Goal: Check status: Check status

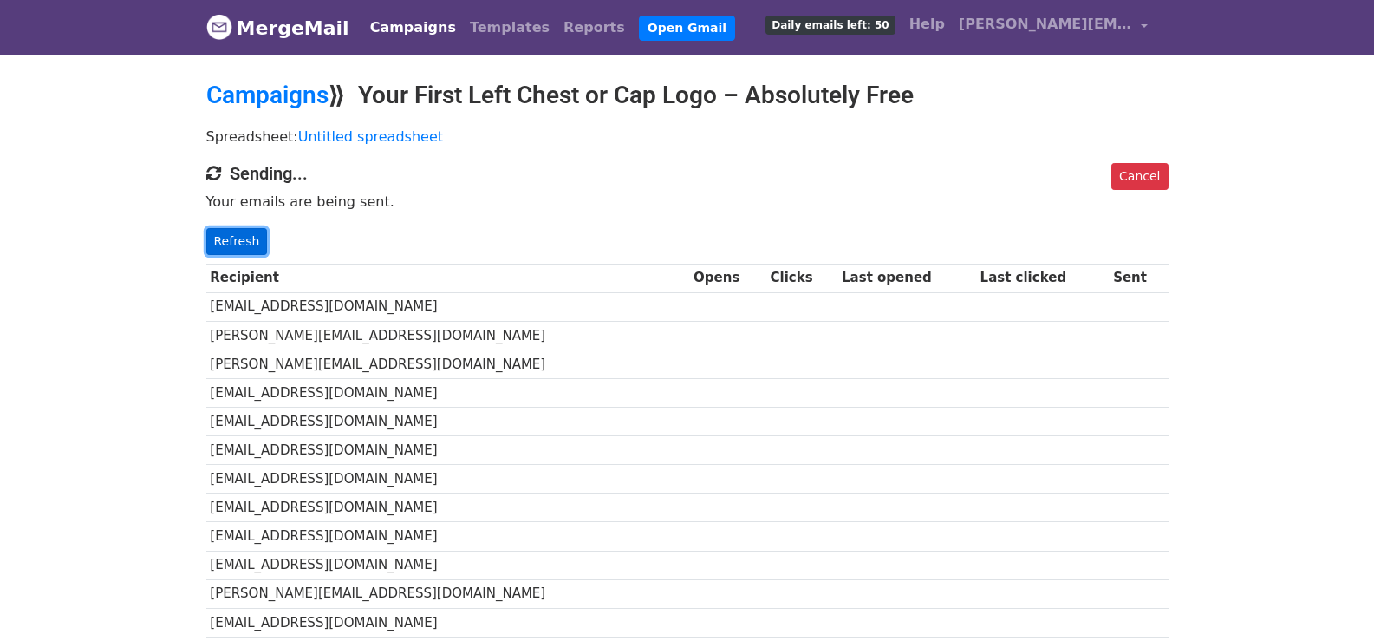
click at [222, 238] on link "Refresh" at bounding box center [237, 241] width 62 height 27
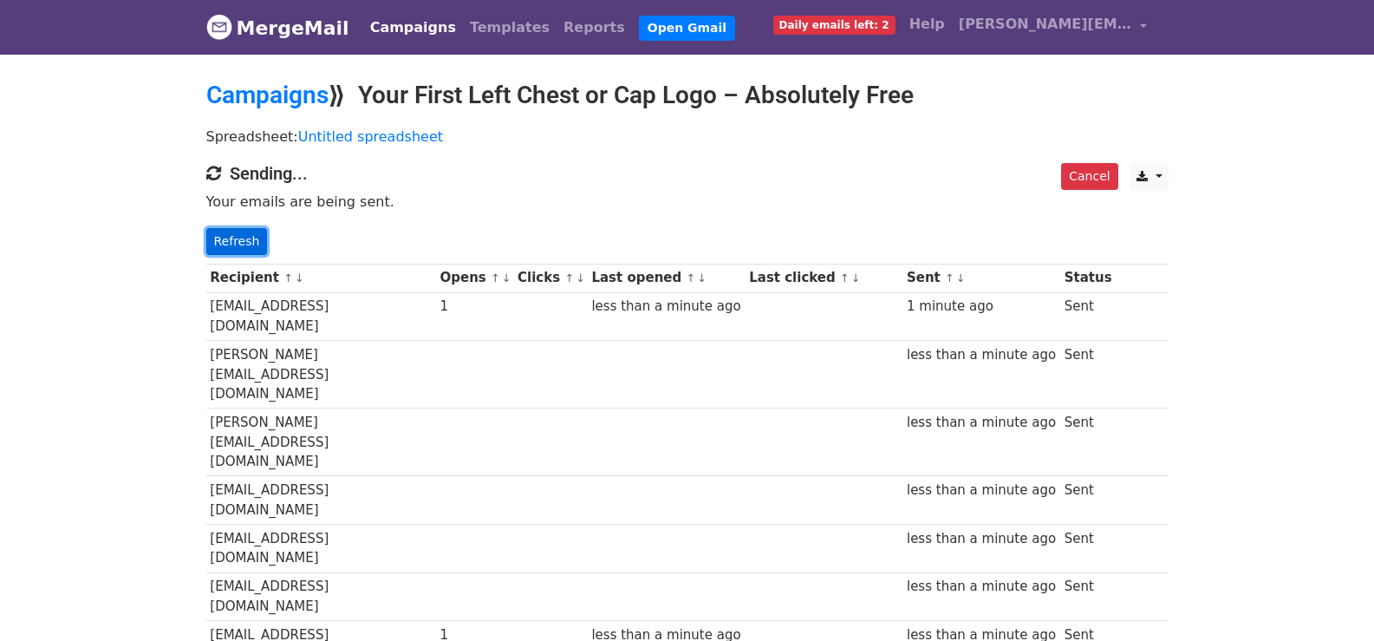
click at [226, 229] on link "Refresh" at bounding box center [237, 241] width 62 height 27
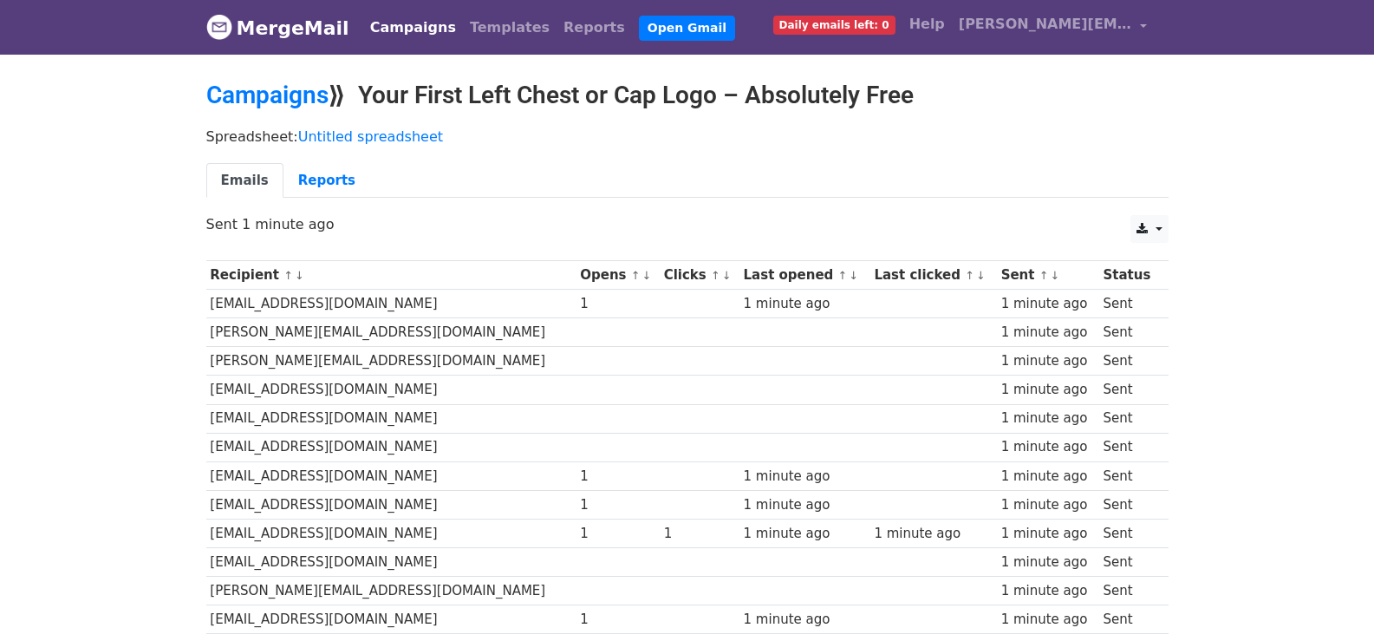
scroll to position [1236, 0]
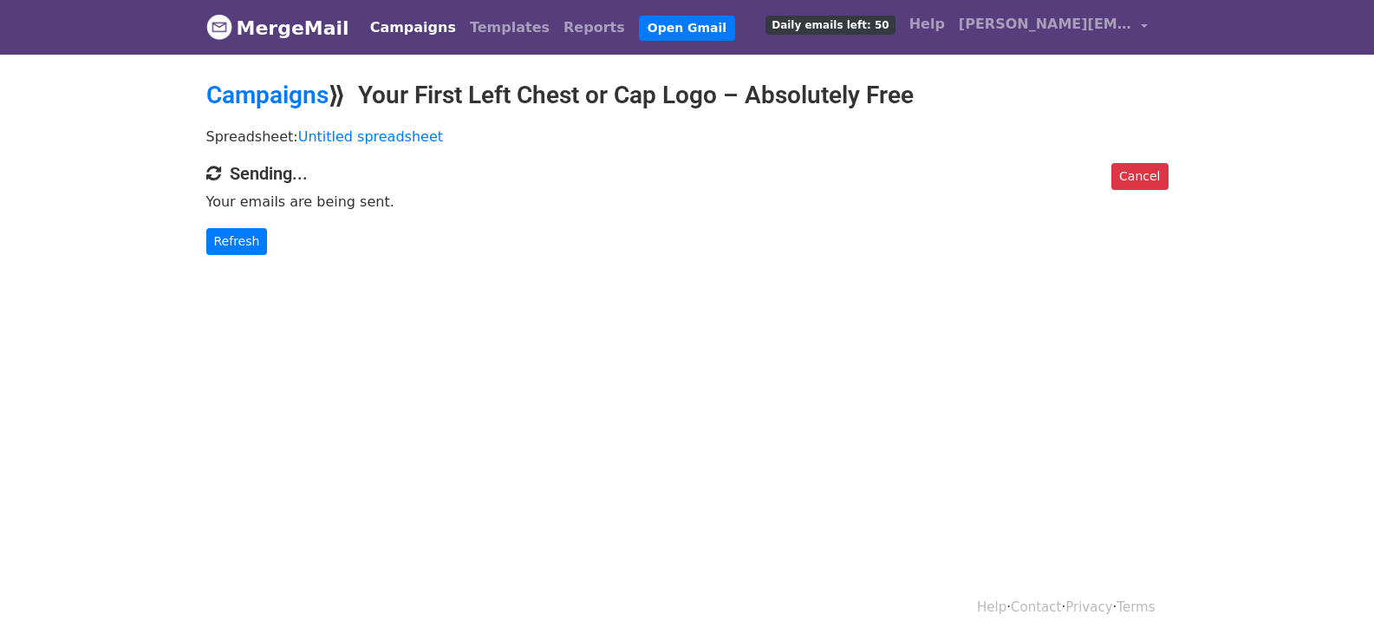
click at [247, 238] on link "Refresh" at bounding box center [237, 241] width 62 height 27
